Goal: Task Accomplishment & Management: Manage account settings

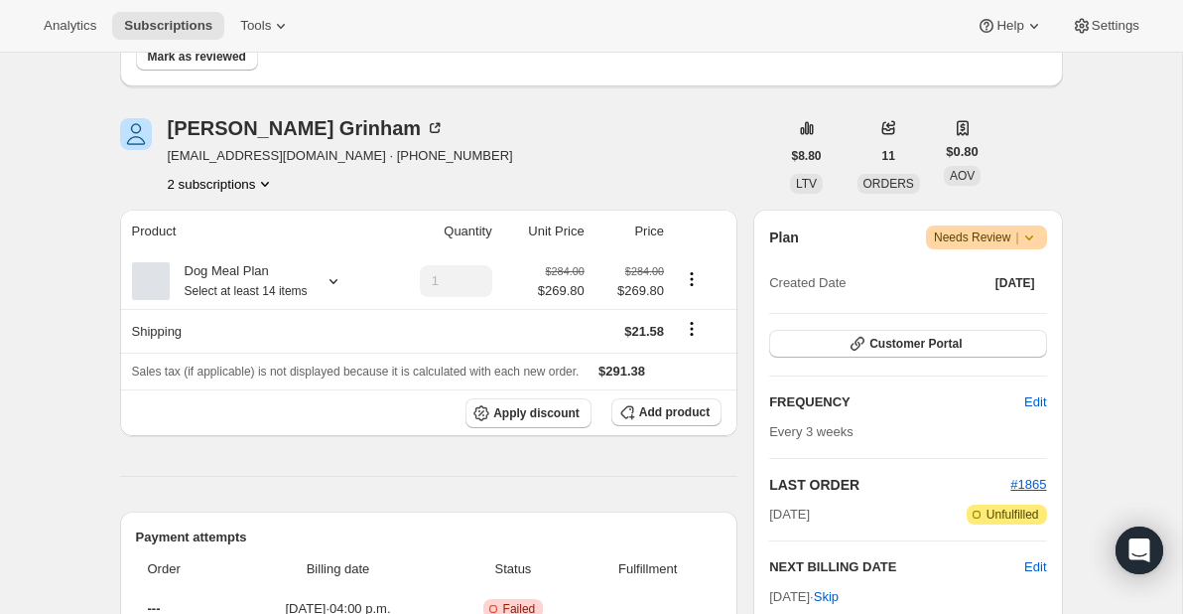
scroll to position [259, 0]
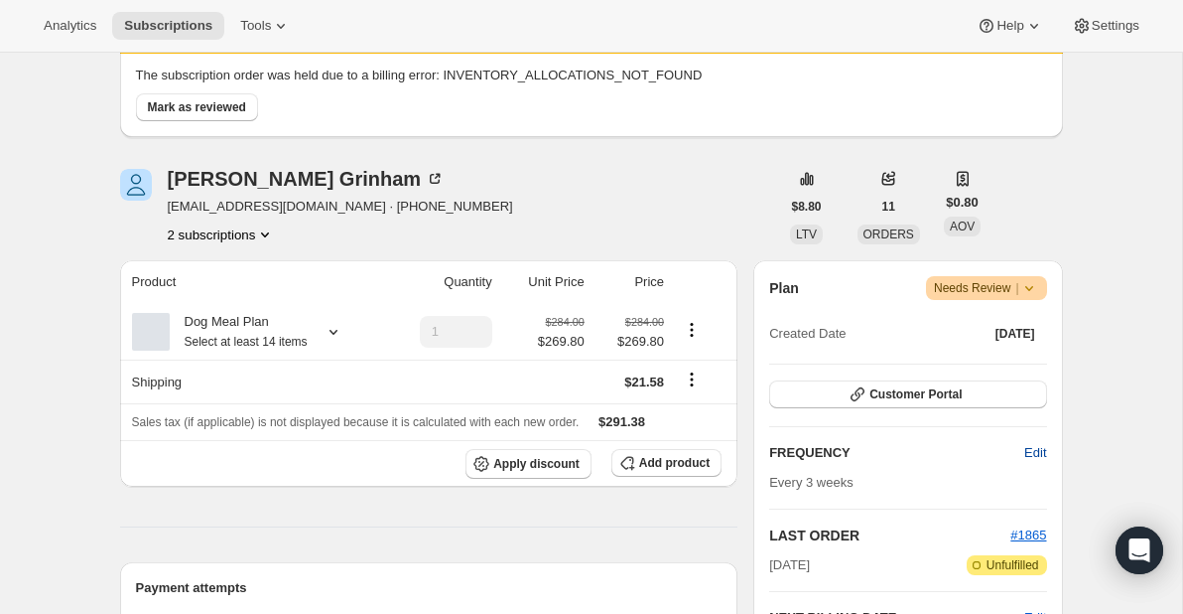
click at [1032, 450] on span "Edit" at bounding box center [1036, 453] width 22 height 20
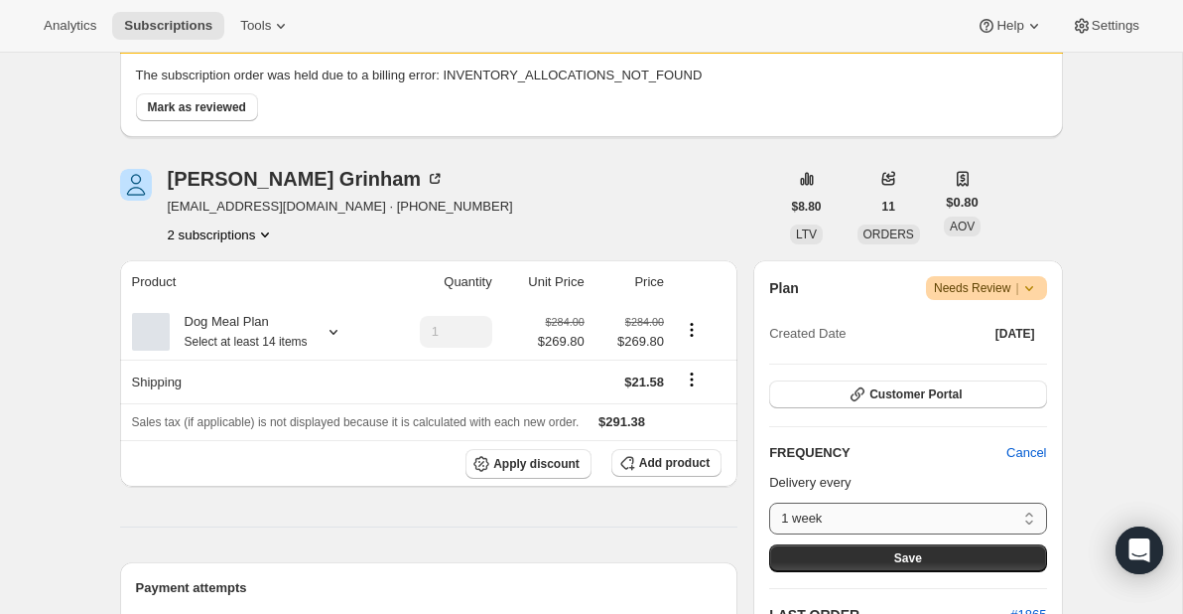
click at [920, 522] on select "1 week 2 weeks 3 weeks 4 weeks 5 weeks 6 weeks 7 weeks 8 weeks Custom..." at bounding box center [907, 518] width 277 height 32
select select "WEEK#2"
click at [769, 502] on select "1 week 2 weeks 3 weeks 4 weeks 5 weeks 6 weeks 7 weeks 8 weeks Custom..." at bounding box center [907, 518] width 277 height 32
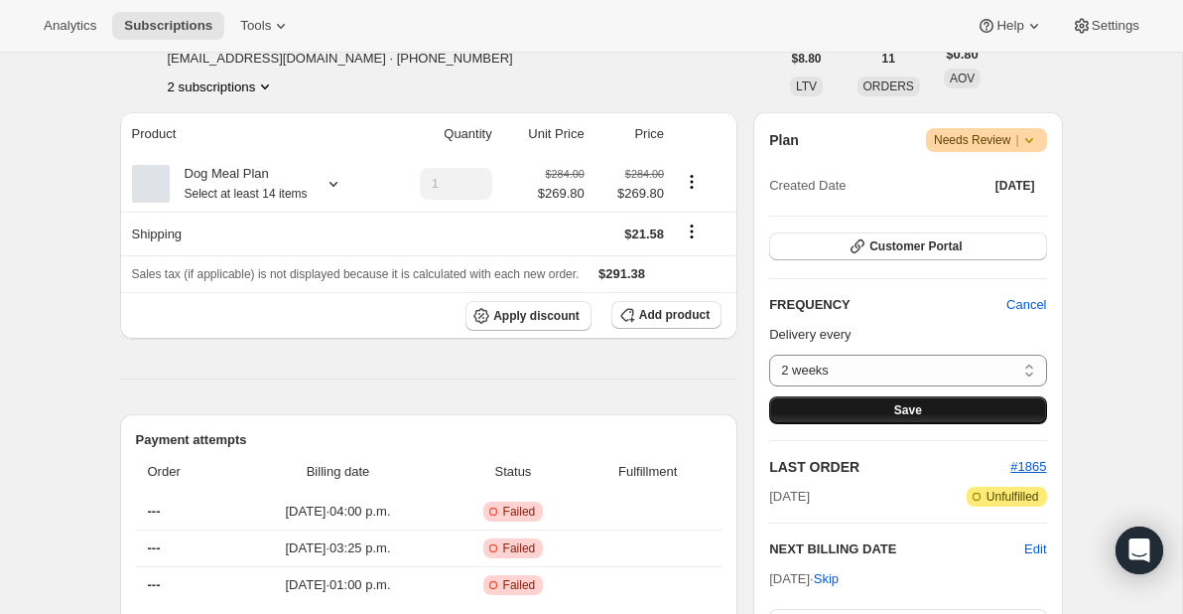
scroll to position [410, 0]
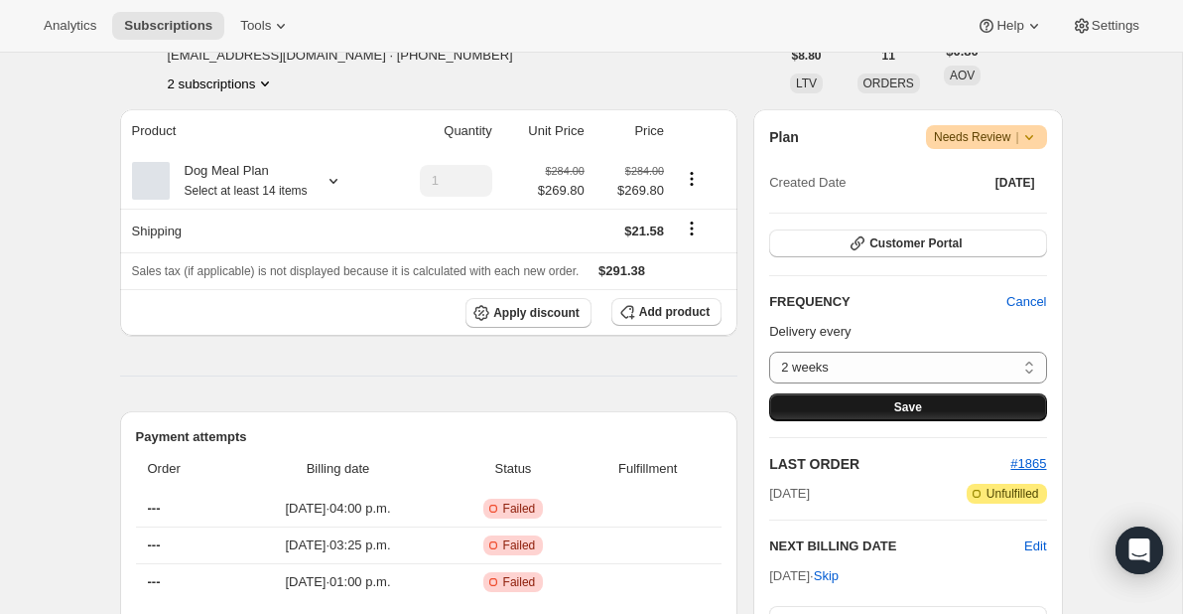
click at [899, 407] on span "Save" at bounding box center [909, 407] width 28 height 16
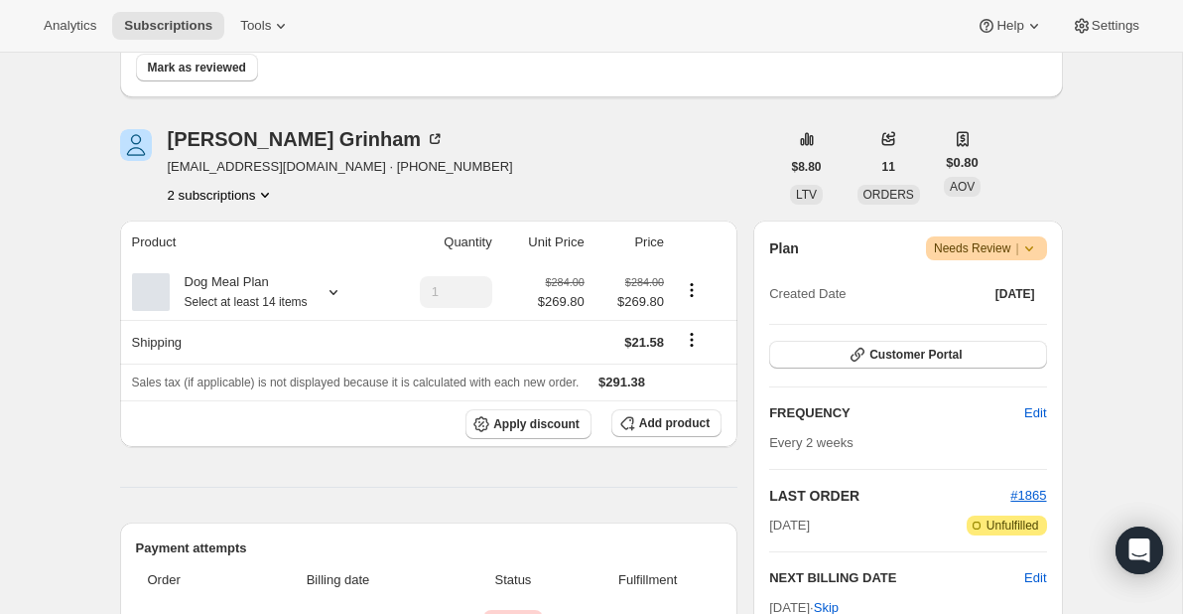
click at [246, 141] on div "Sebastian Grinham" at bounding box center [307, 139] width 278 height 20
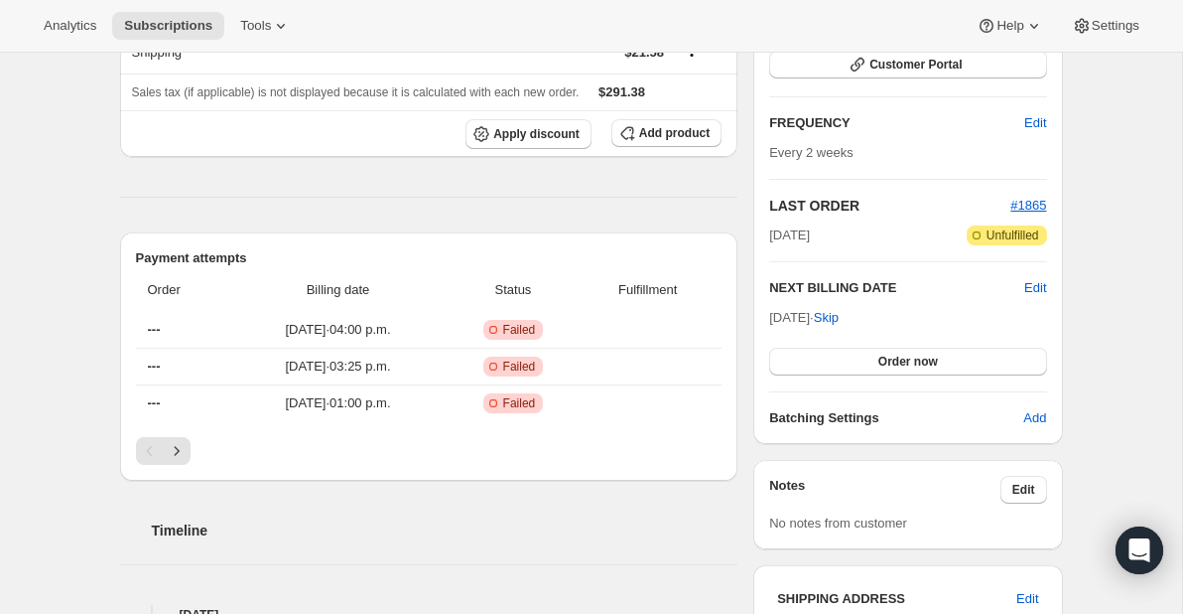
scroll to position [643, 0]
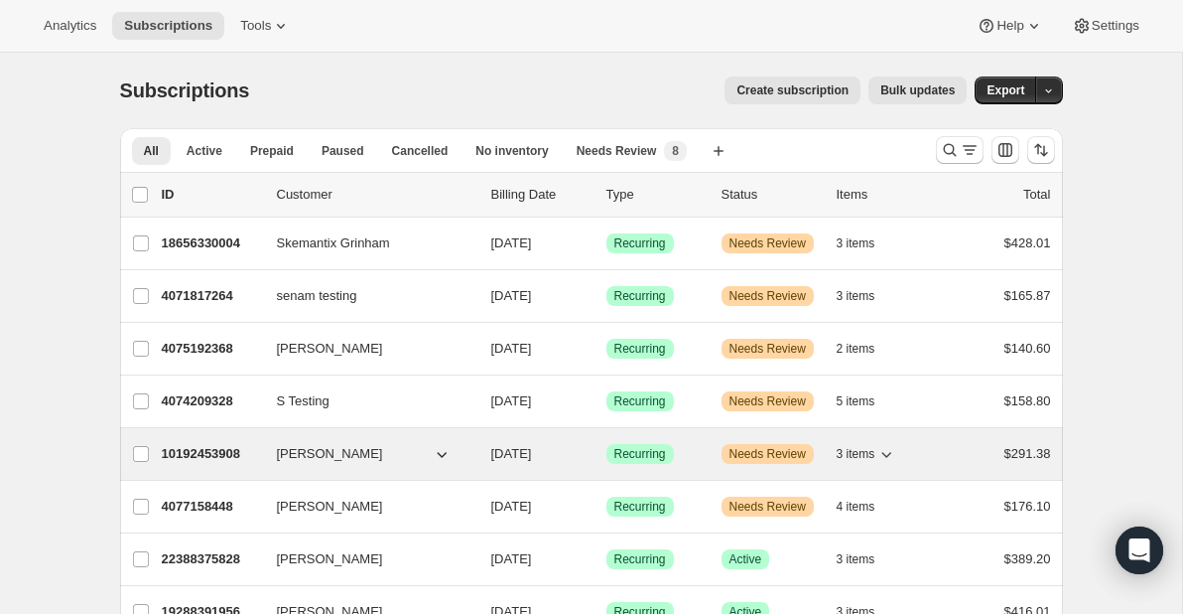
click at [784, 453] on span "Needs Review" at bounding box center [768, 454] width 76 height 16
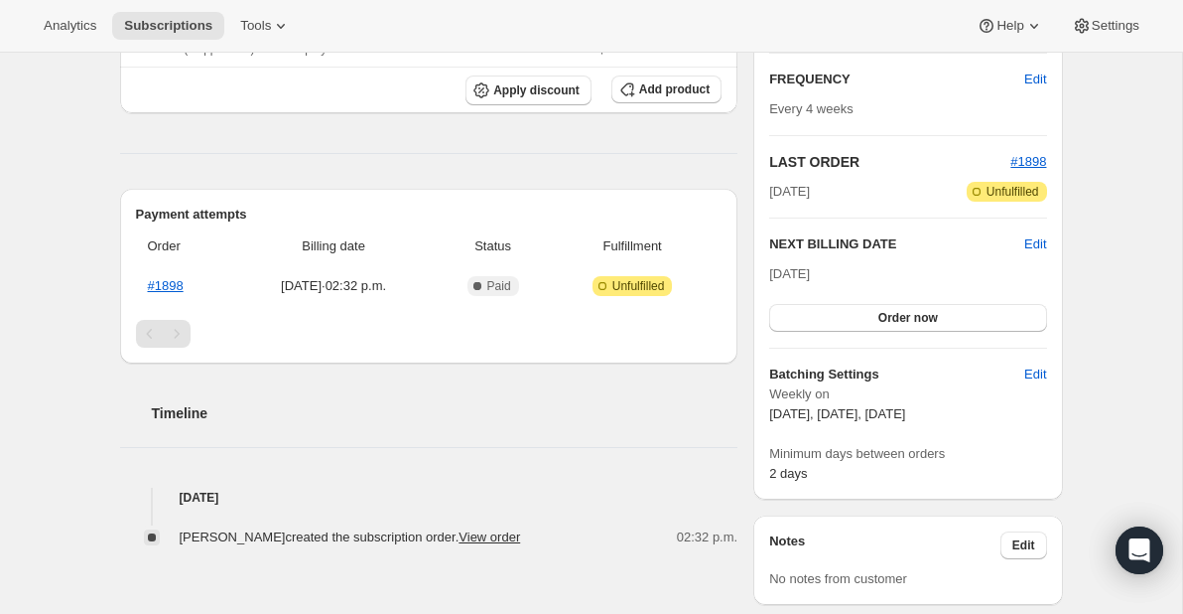
scroll to position [293, 0]
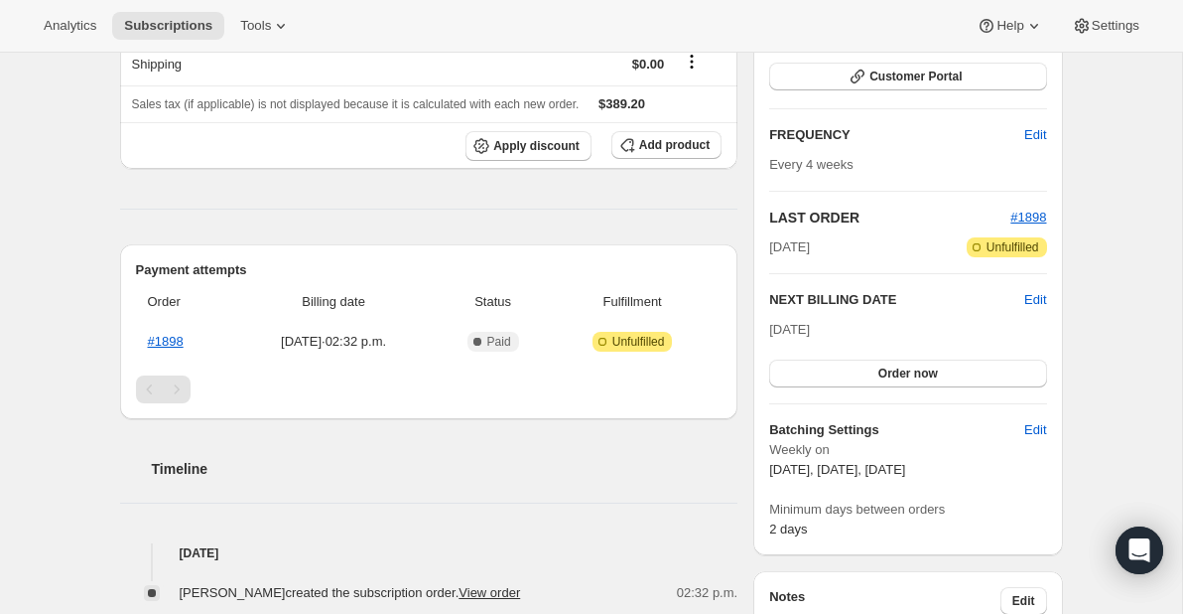
click at [604, 480] on div "Timeline [DATE] [PERSON_NAME] created the subscription order. View order 02:32 …" at bounding box center [429, 511] width 619 height 184
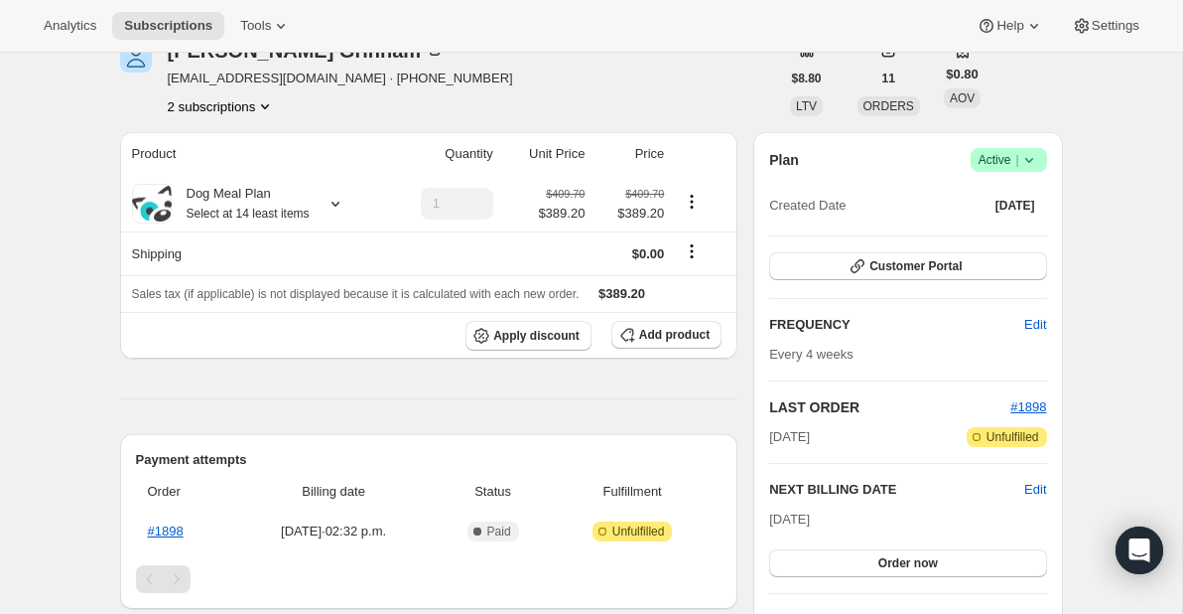
scroll to position [0, 0]
